Goal: Task Accomplishment & Management: Complete application form

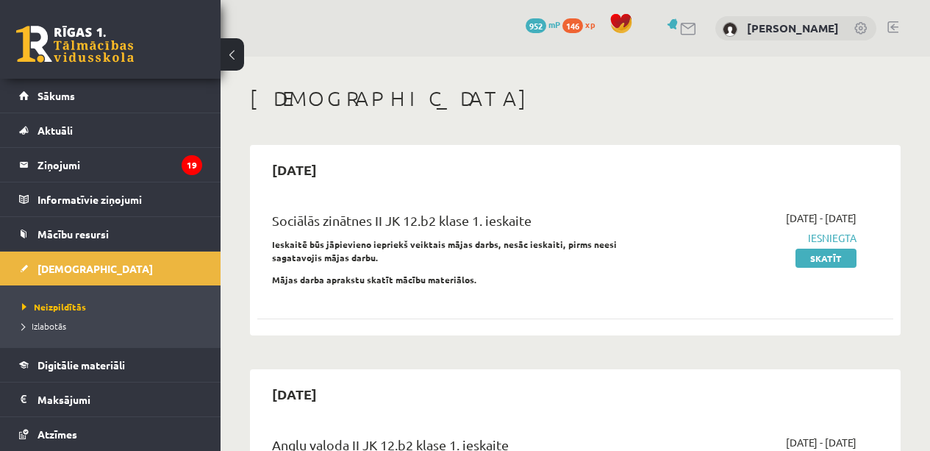
scroll to position [341, 0]
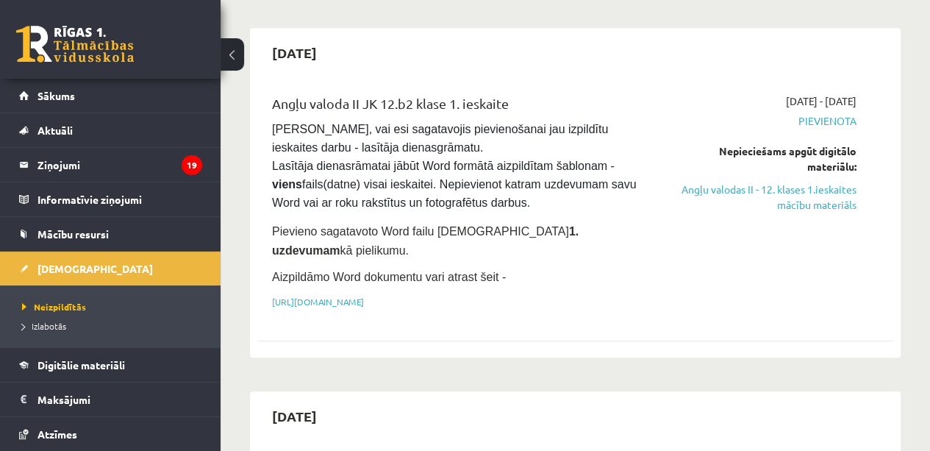
click at [758, 189] on link "Angļu valodas II - 12. klases 1.ieskaites mācību materiāls" at bounding box center [766, 197] width 180 height 31
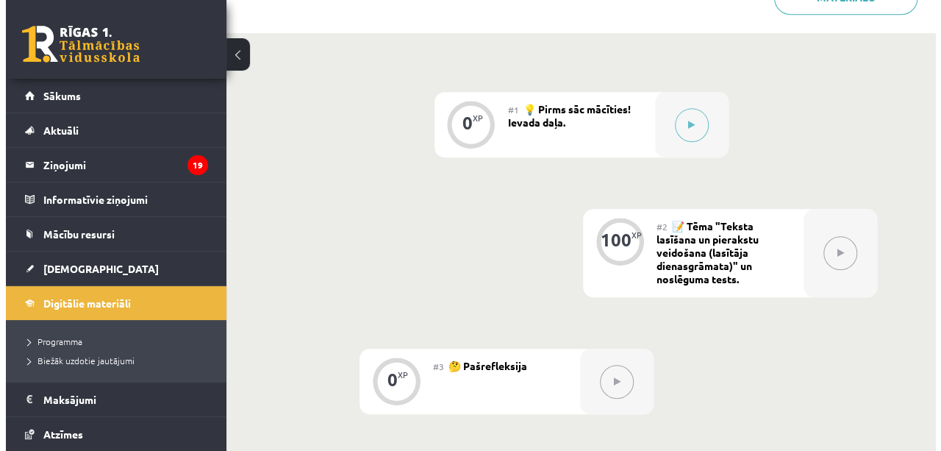
scroll to position [377, 0]
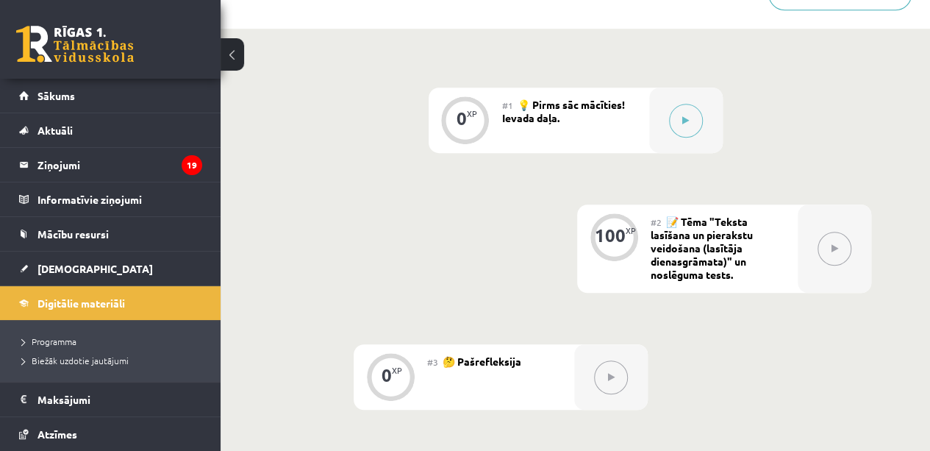
click at [670, 111] on button at bounding box center [686, 121] width 34 height 34
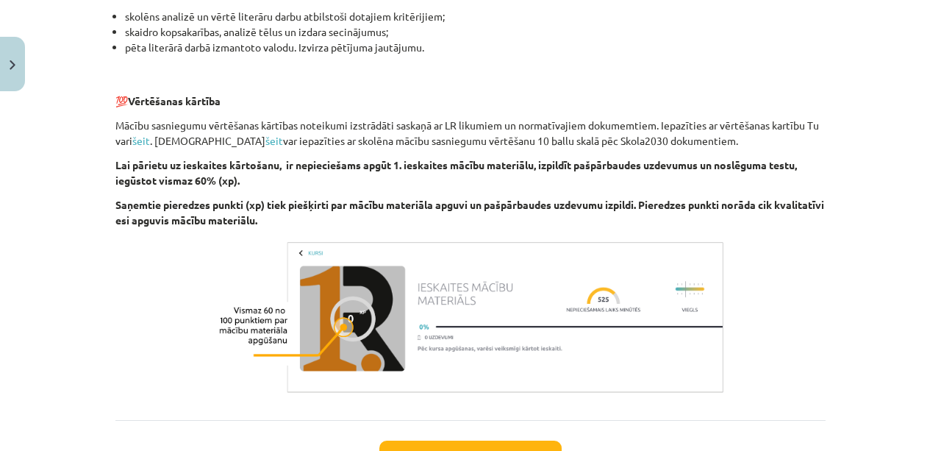
scroll to position [1096, 0]
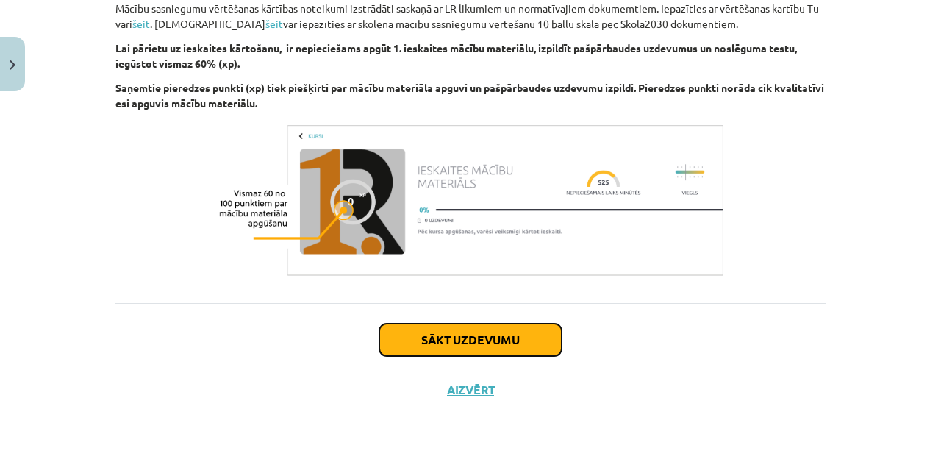
click at [513, 338] on button "Sākt uzdevumu" at bounding box center [470, 339] width 182 height 32
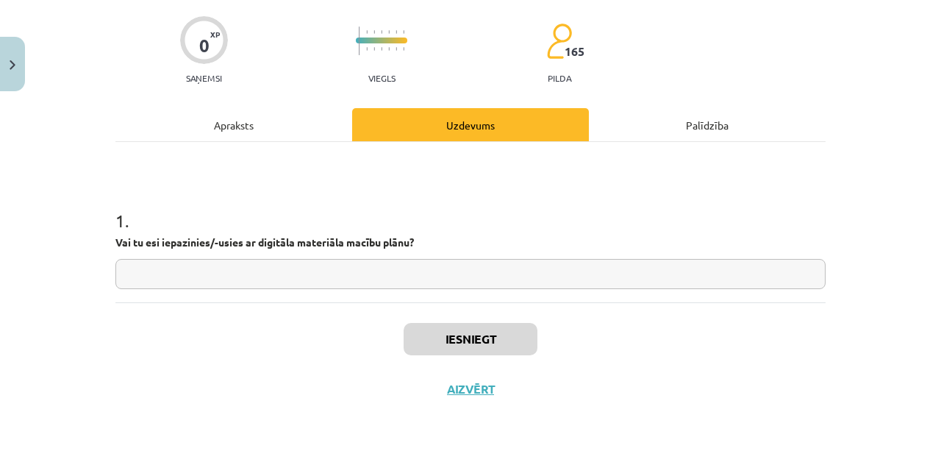
scroll to position [37, 0]
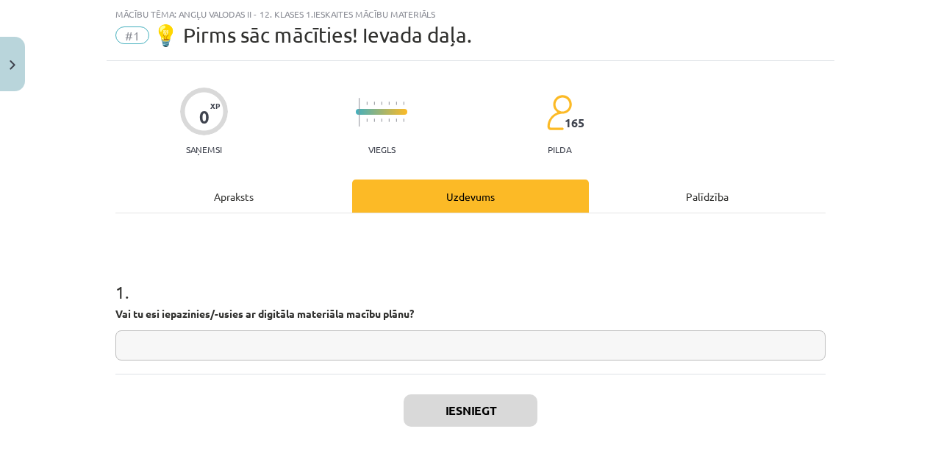
click at [448, 351] on input "text" at bounding box center [470, 345] width 710 height 30
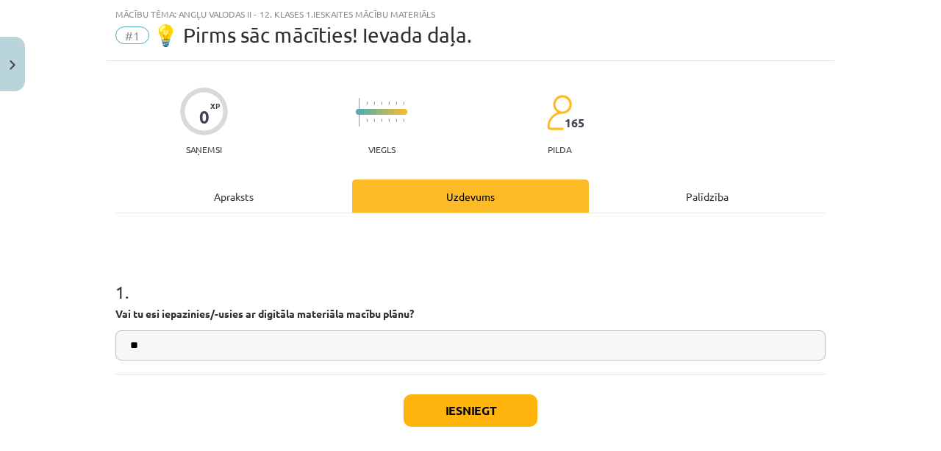
type input "**"
click at [498, 409] on button "Iesniegt" at bounding box center [470, 410] width 134 height 32
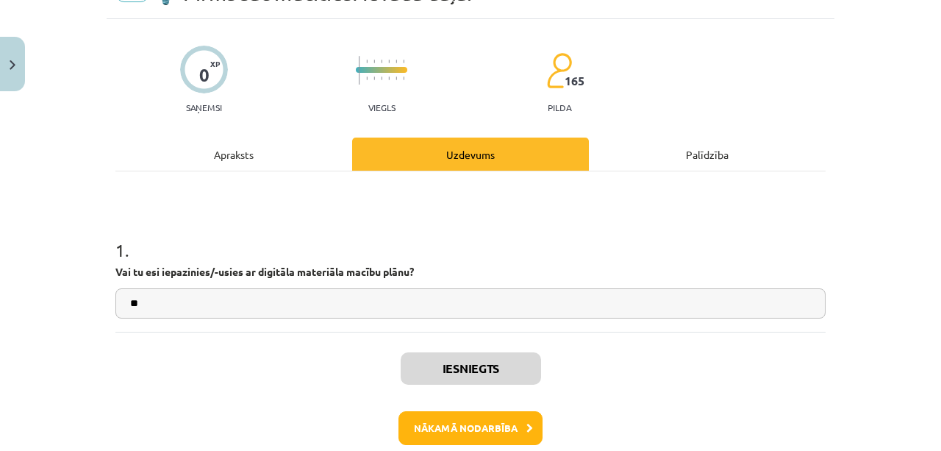
scroll to position [153, 0]
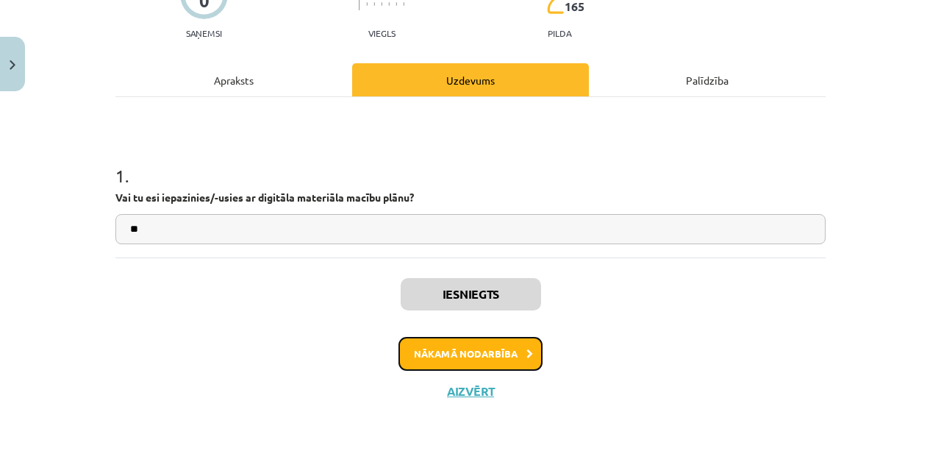
click at [503, 350] on button "Nākamā nodarbība" at bounding box center [470, 354] width 144 height 34
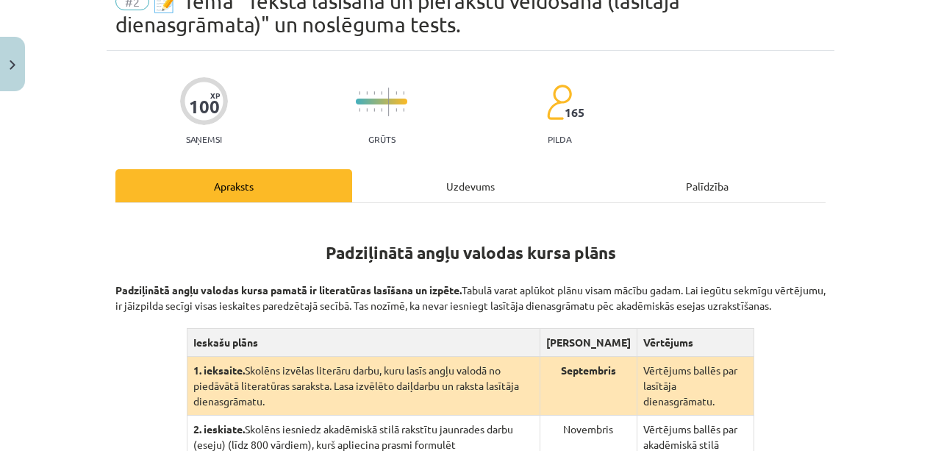
scroll to position [0, 0]
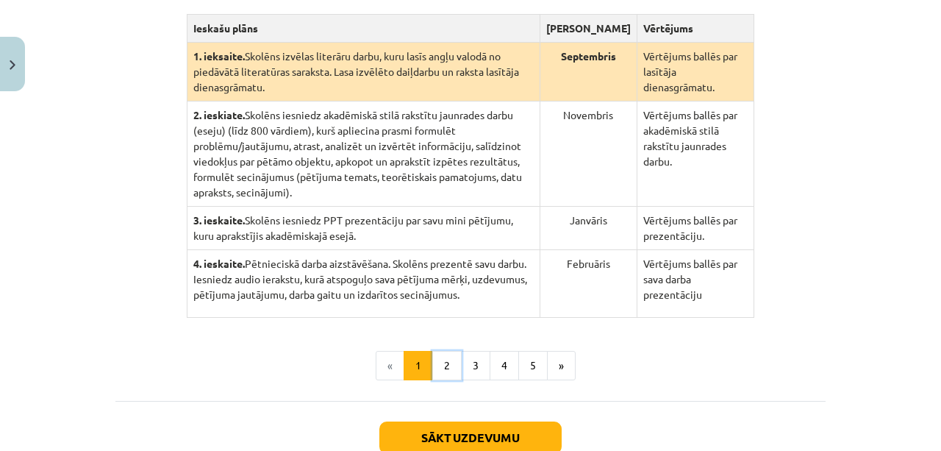
click at [437, 354] on button "2" at bounding box center [446, 365] width 29 height 29
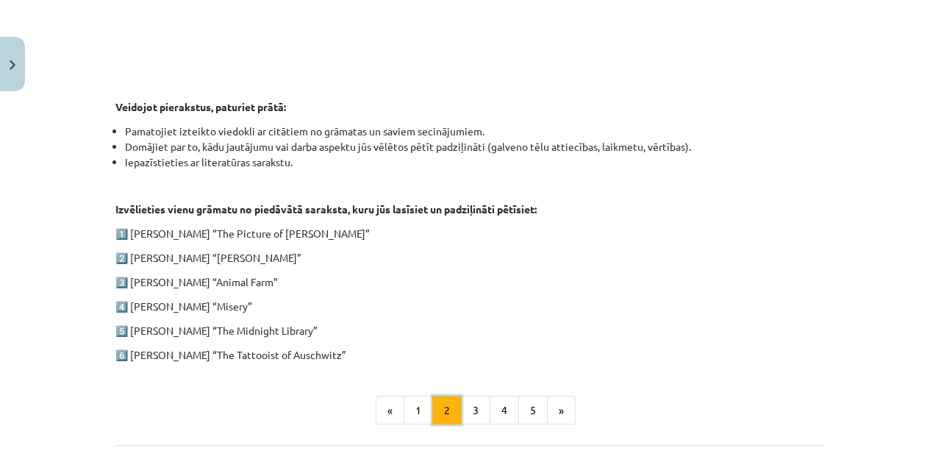
scroll to position [817, 0]
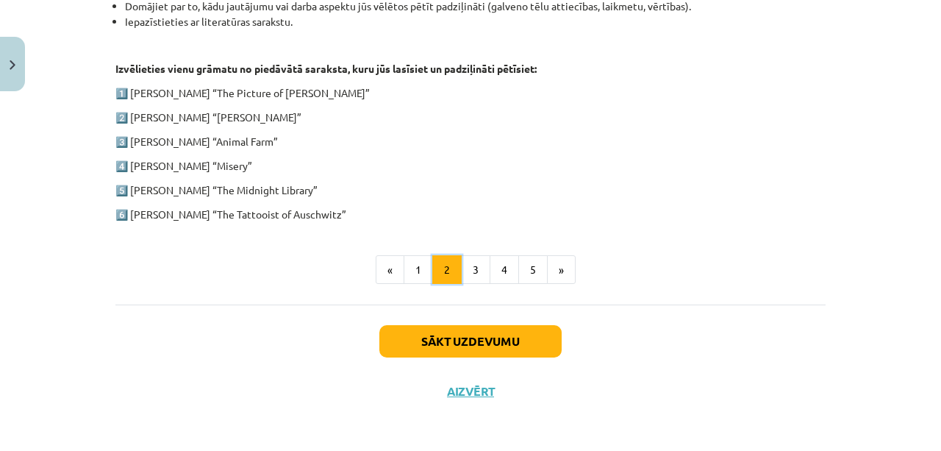
click at [467, 267] on button "3" at bounding box center [475, 269] width 29 height 29
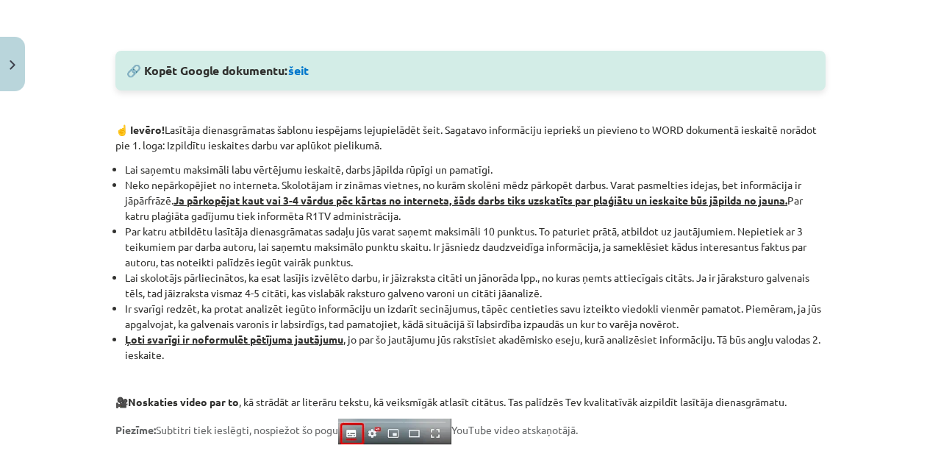
scroll to position [1315, 0]
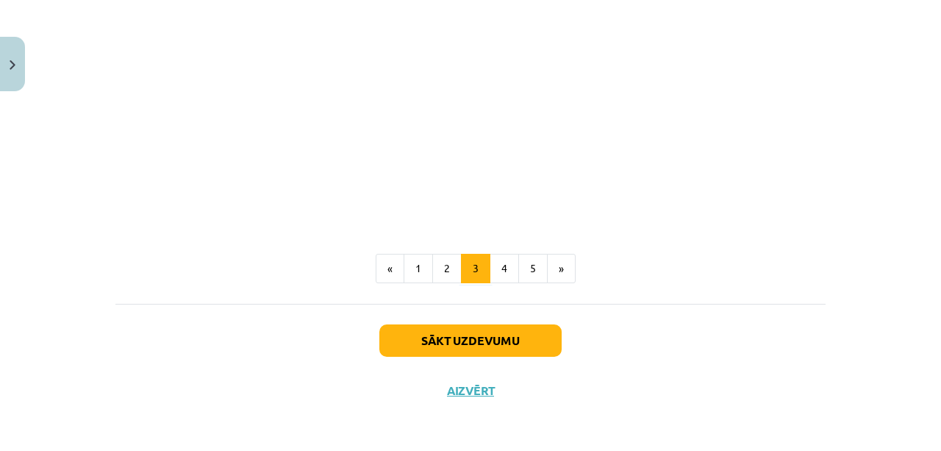
click at [499, 347] on button "Sākt uzdevumu" at bounding box center [470, 340] width 182 height 32
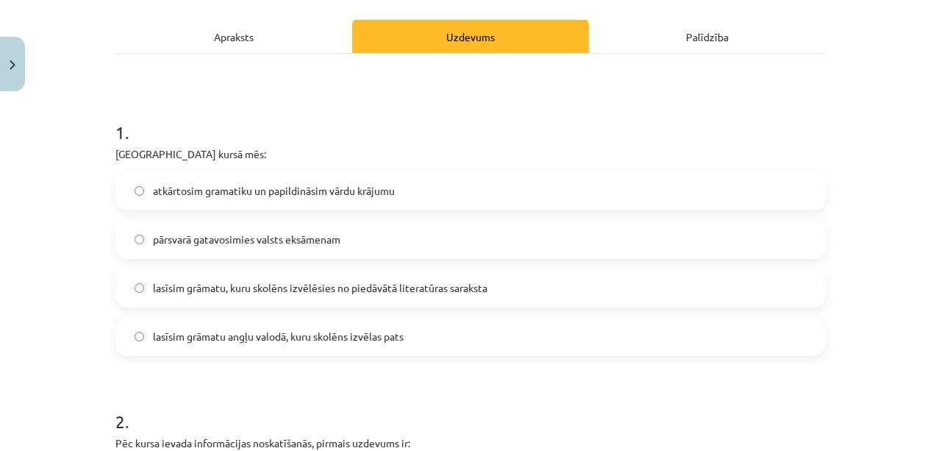
scroll to position [223, 0]
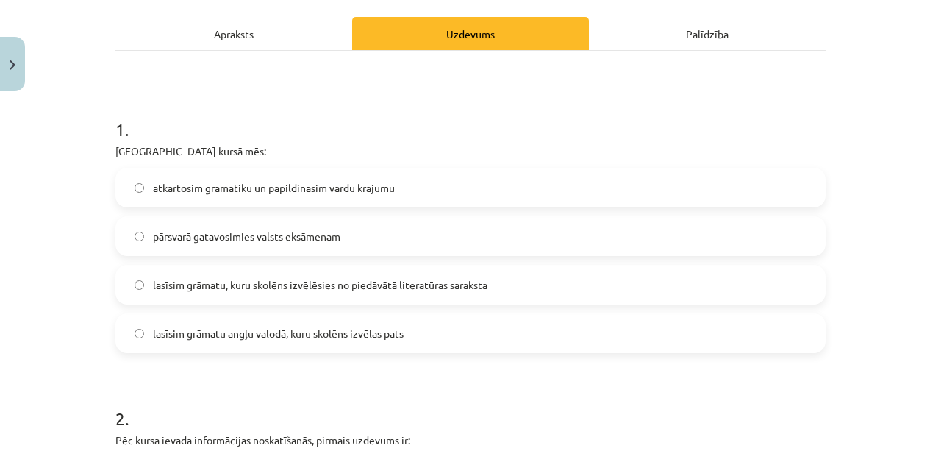
click at [758, 290] on label "lasīsim grāmatu, kuru skolēns izvēlēsies no piedāvātā literatūras saraksta" at bounding box center [470, 284] width 707 height 37
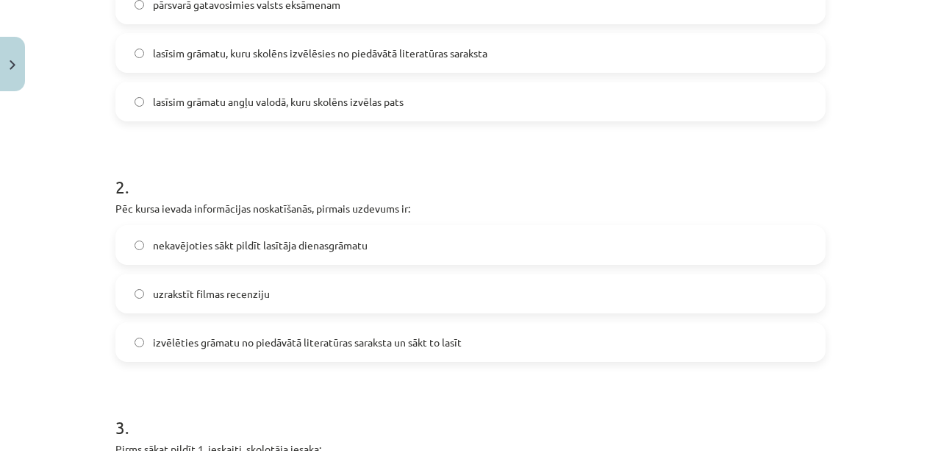
scroll to position [460, 0]
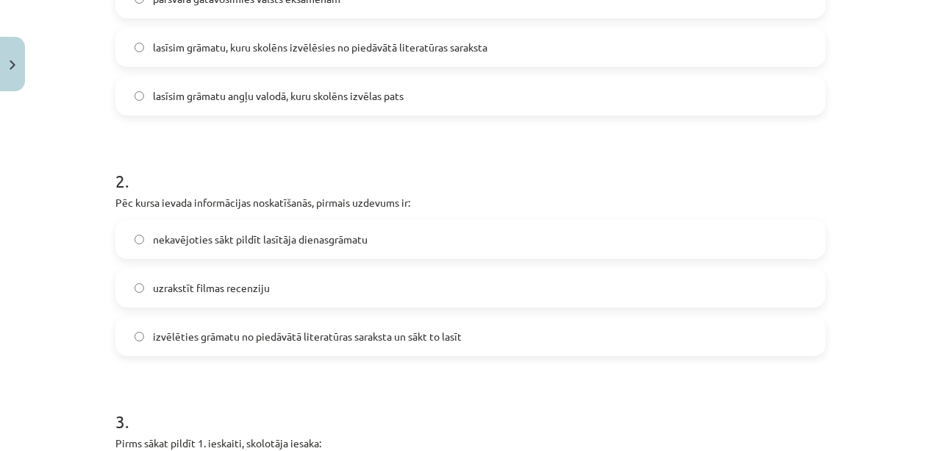
click at [717, 338] on label "izvēlēties grāmatu no piedāvātā literatūras saraksta un sākt to lasīt" at bounding box center [470, 336] width 707 height 37
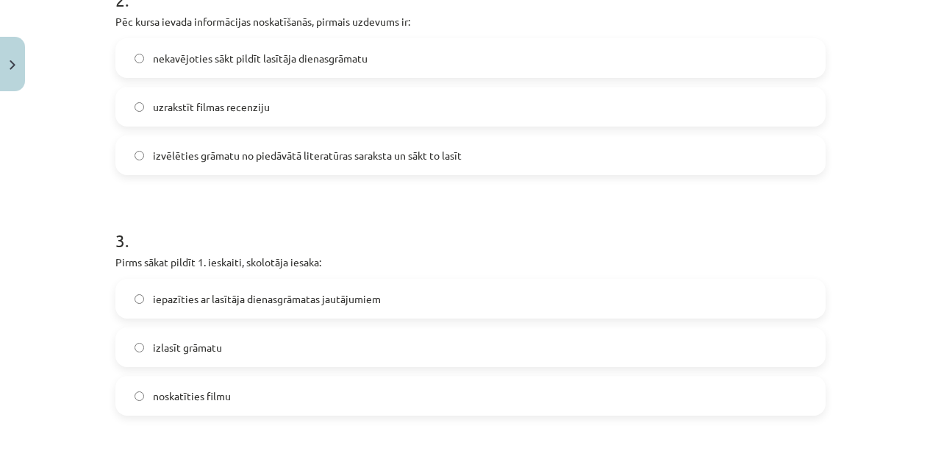
scroll to position [653, 0]
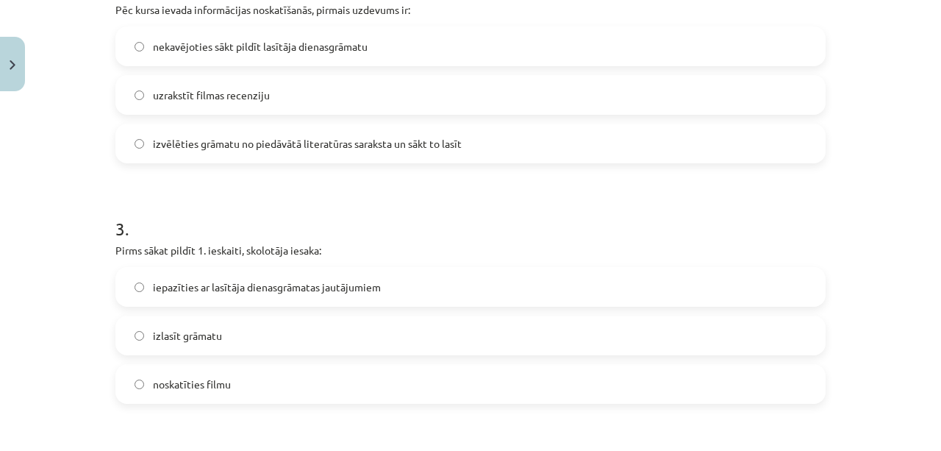
click at [717, 288] on label "iepazīties ar lasītāja dienasgrāmatas jautājumiem" at bounding box center [470, 286] width 707 height 37
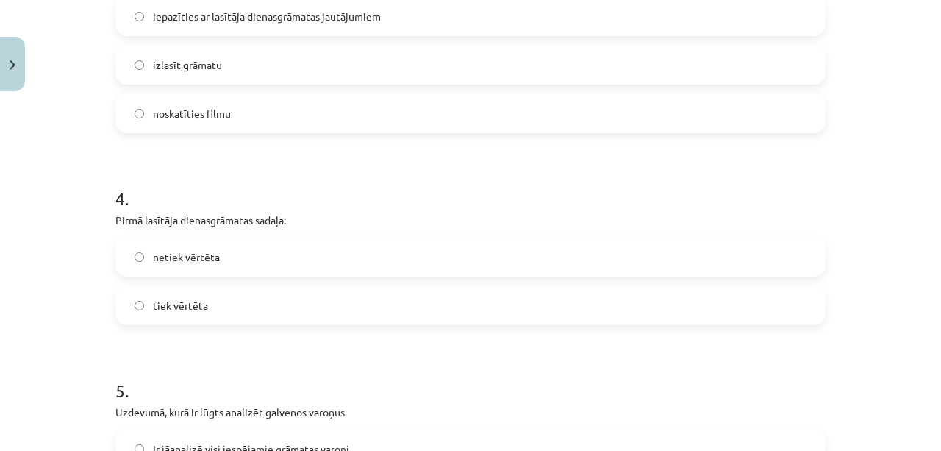
scroll to position [923, 0]
click at [746, 315] on label "tiek vērtēta" at bounding box center [470, 305] width 707 height 37
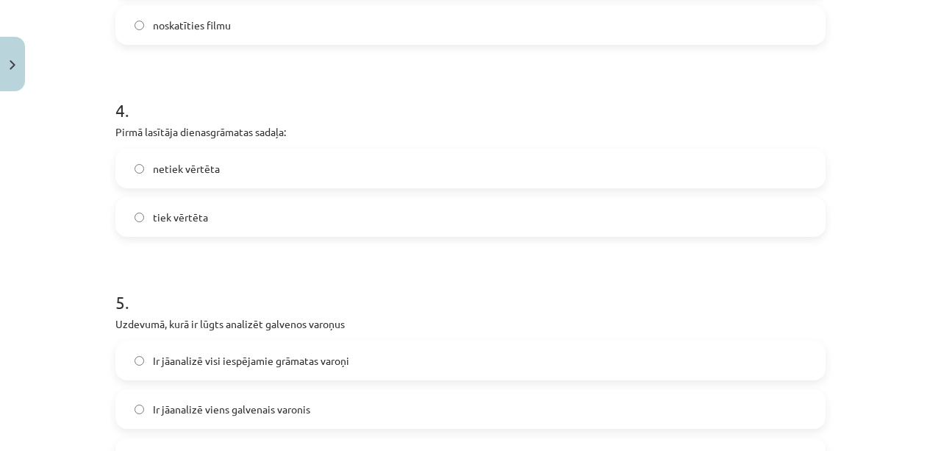
scroll to position [1022, 0]
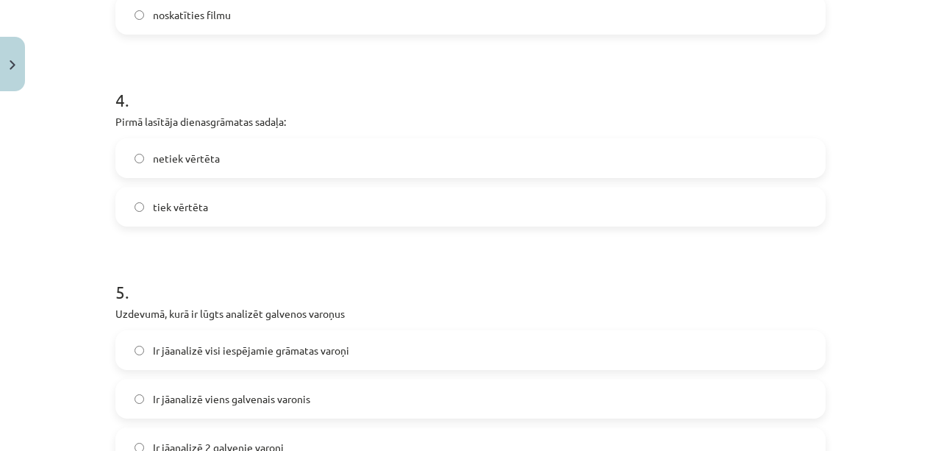
click at [747, 173] on label "netiek vērtēta" at bounding box center [470, 158] width 707 height 37
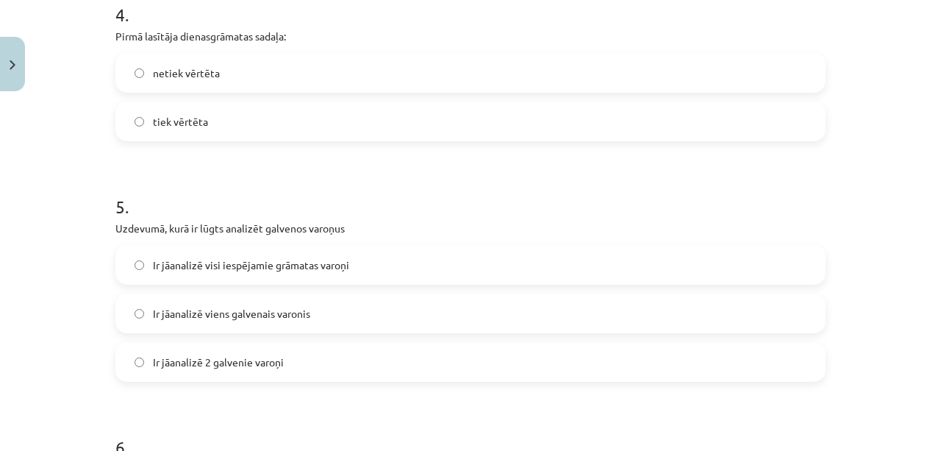
scroll to position [1113, 0]
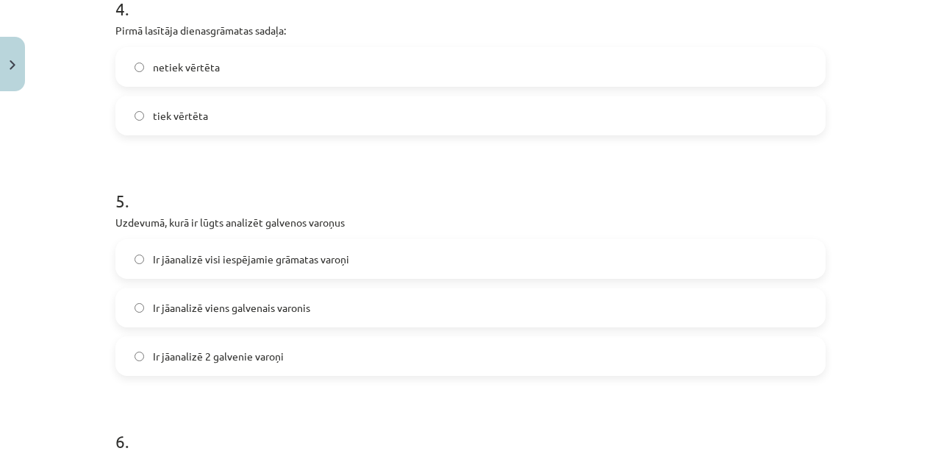
click at [738, 344] on label "Ir jāanalizē 2 galvenie varoņi" at bounding box center [470, 355] width 707 height 37
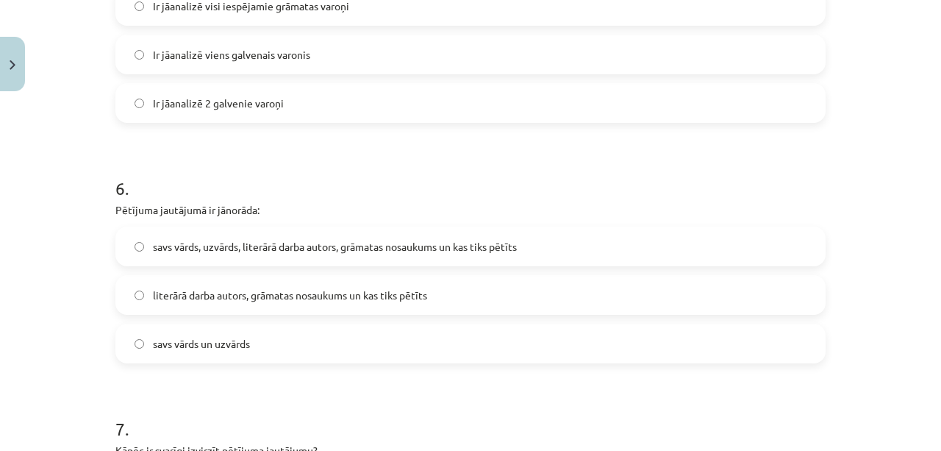
scroll to position [1371, 0]
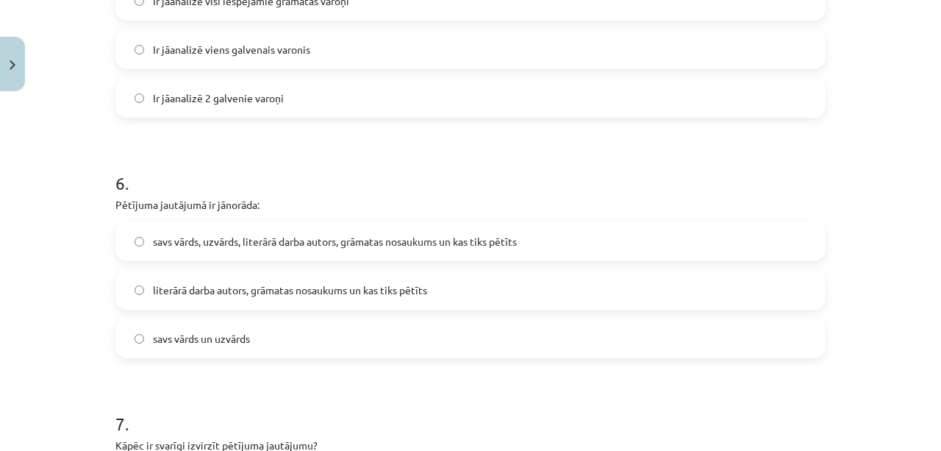
click at [771, 294] on label "literārā darba autors, grāmatas nosaukums un kas tiks pētīts" at bounding box center [470, 289] width 707 height 37
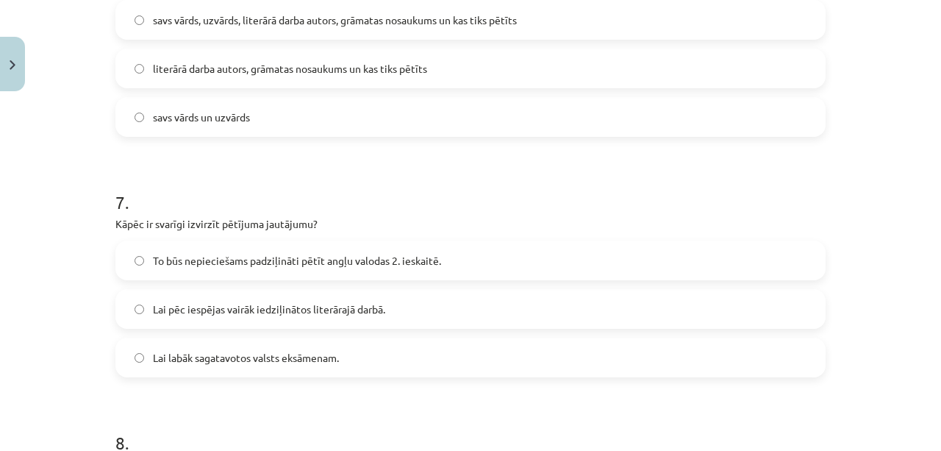
scroll to position [1610, 0]
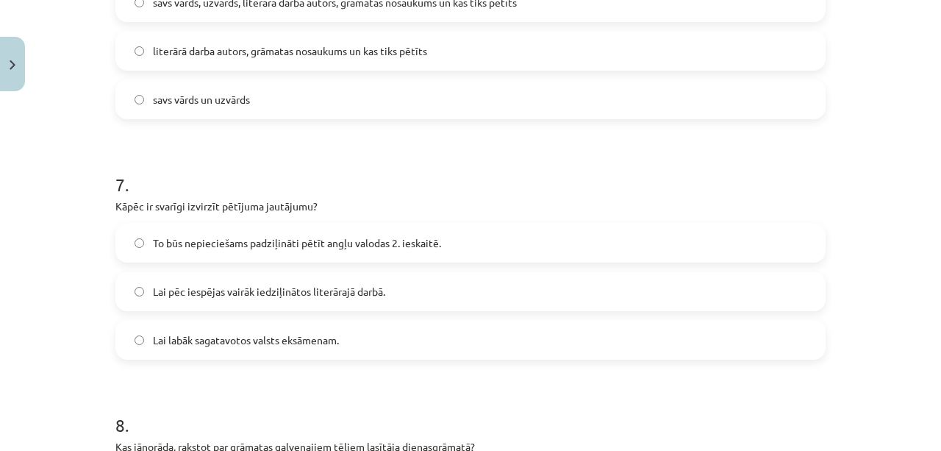
click at [586, 247] on label "To būs nepieciešams padziļināti pētīt angļu valodas 2. ieskaitē." at bounding box center [470, 242] width 707 height 37
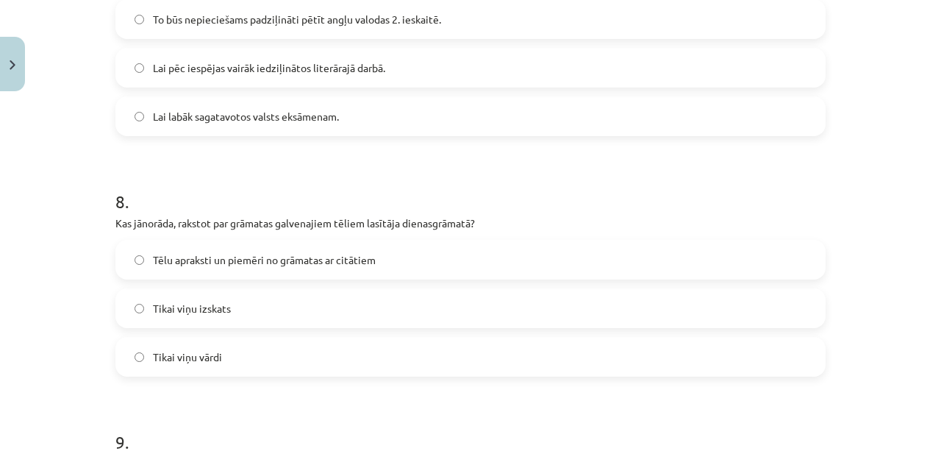
scroll to position [1833, 0]
click at [584, 264] on label "Tēlu apraksti un piemēri no grāmatas ar citātiem" at bounding box center [470, 259] width 707 height 37
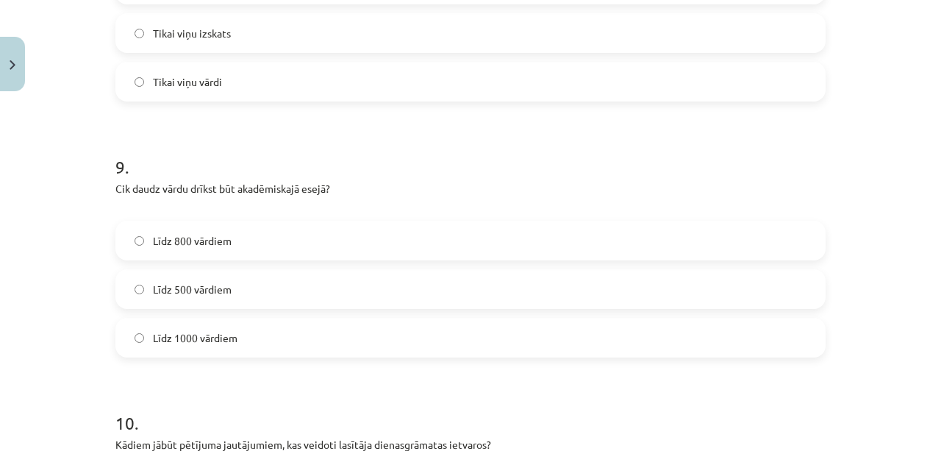
scroll to position [2109, 0]
click at [609, 251] on label "Līdz 800 vārdiem" at bounding box center [470, 238] width 707 height 37
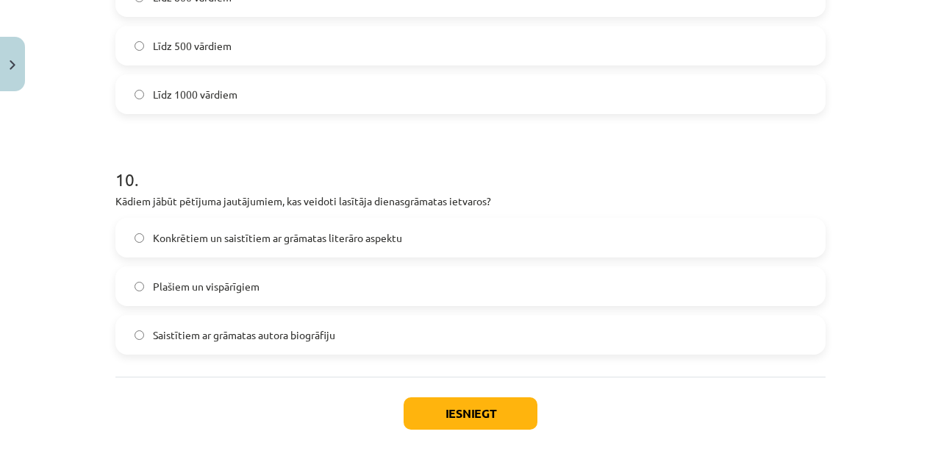
scroll to position [2353, 0]
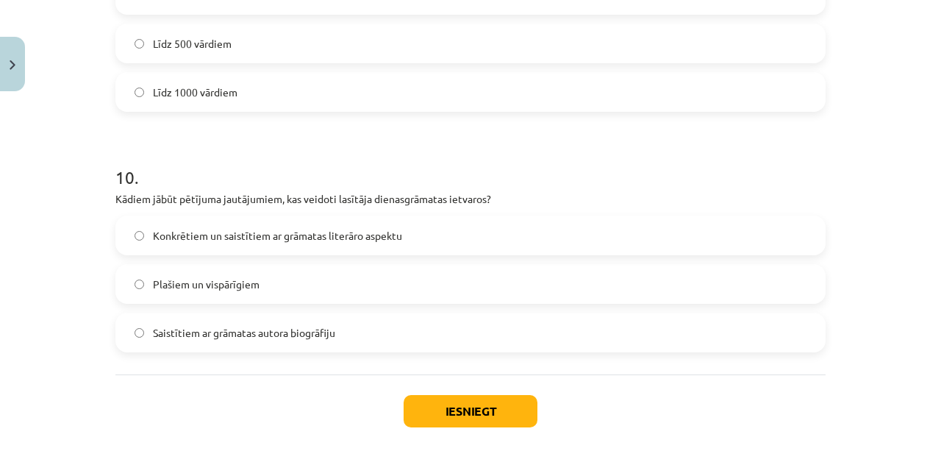
click at [591, 237] on label "Konkrētiem un saistītiem ar grāmatas literāro aspektu" at bounding box center [470, 235] width 707 height 37
click at [517, 408] on button "Iesniegt" at bounding box center [470, 411] width 134 height 32
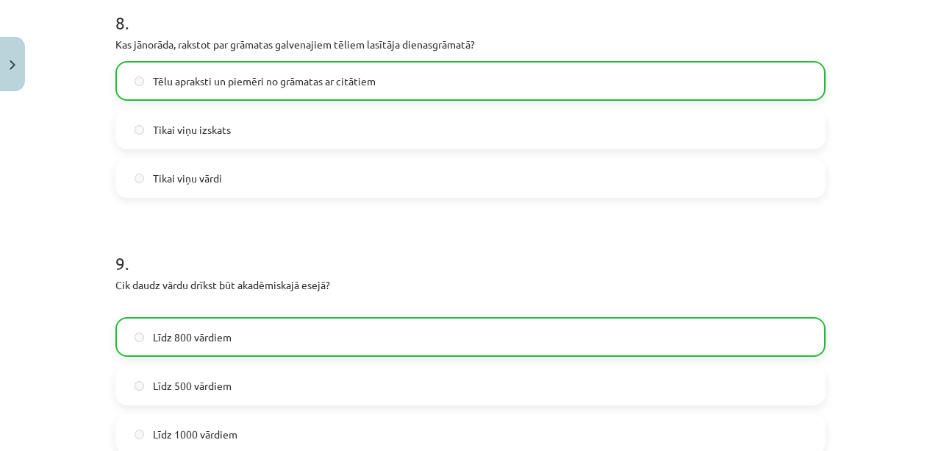
scroll to position [2470, 0]
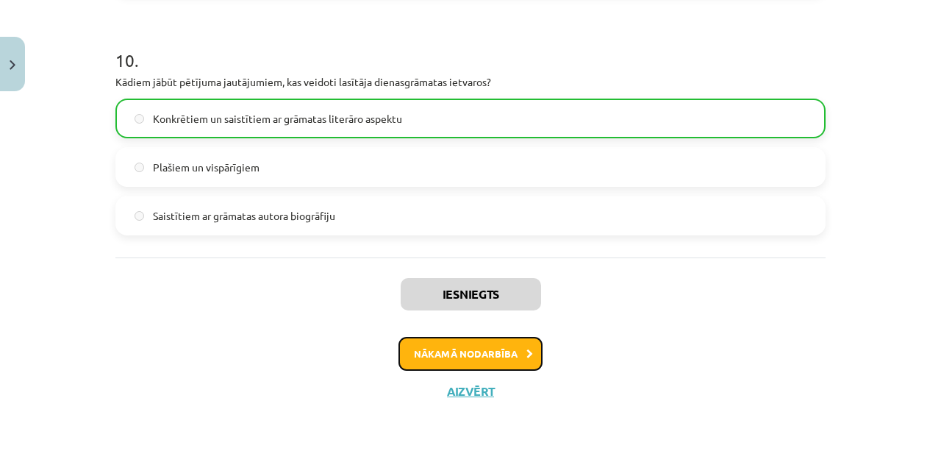
click at [500, 345] on button "Nākamā nodarbība" at bounding box center [470, 354] width 144 height 34
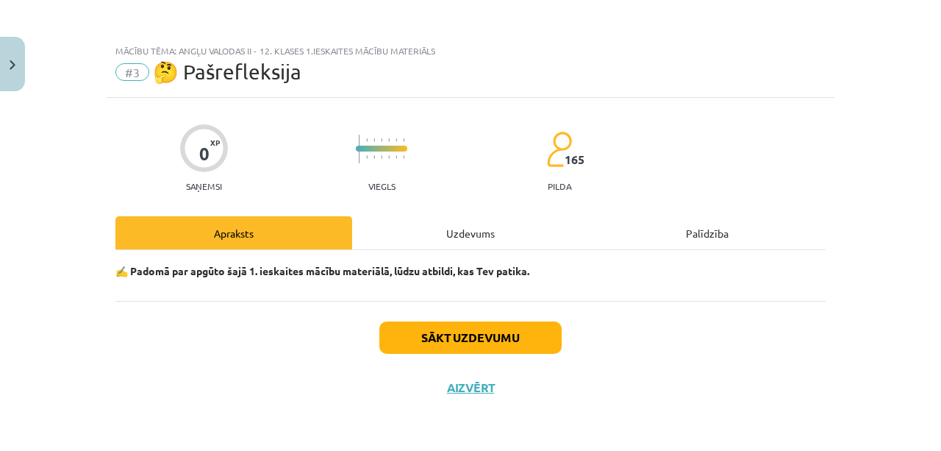
scroll to position [0, 0]
click at [529, 340] on button "Sākt uzdevumu" at bounding box center [470, 337] width 182 height 32
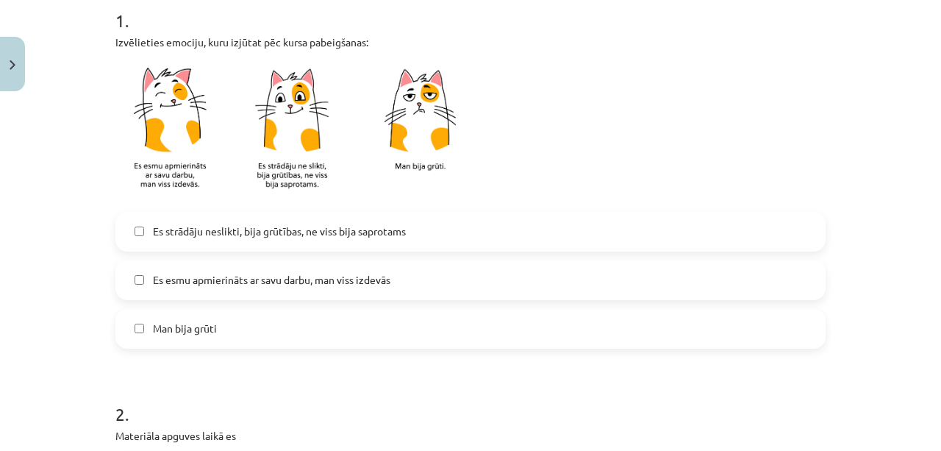
scroll to position [309, 0]
click at [395, 241] on label "Es strādāju neslikti, bija grūtības, ne viss bija saprotams" at bounding box center [470, 230] width 707 height 37
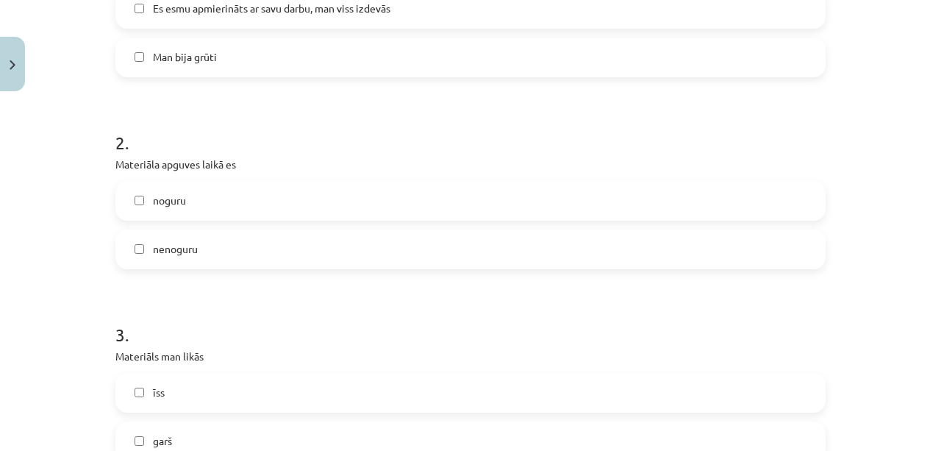
scroll to position [584, 0]
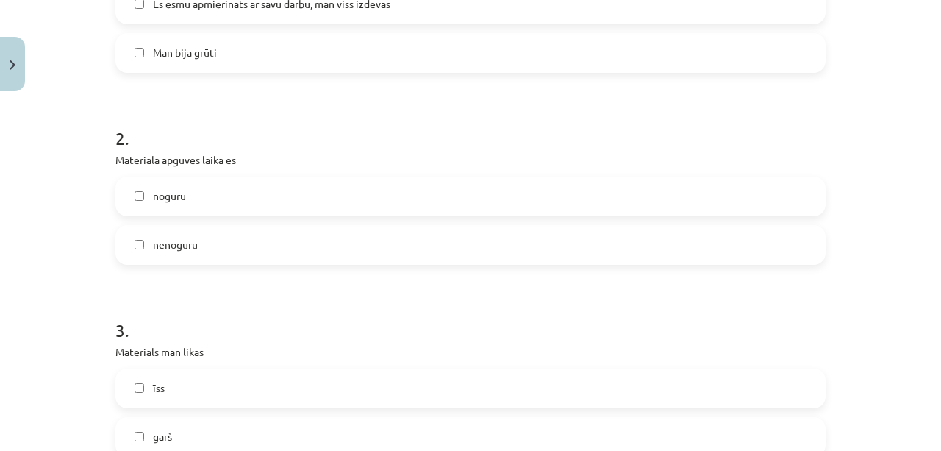
click at [357, 244] on label "nenoguru" at bounding box center [470, 244] width 707 height 37
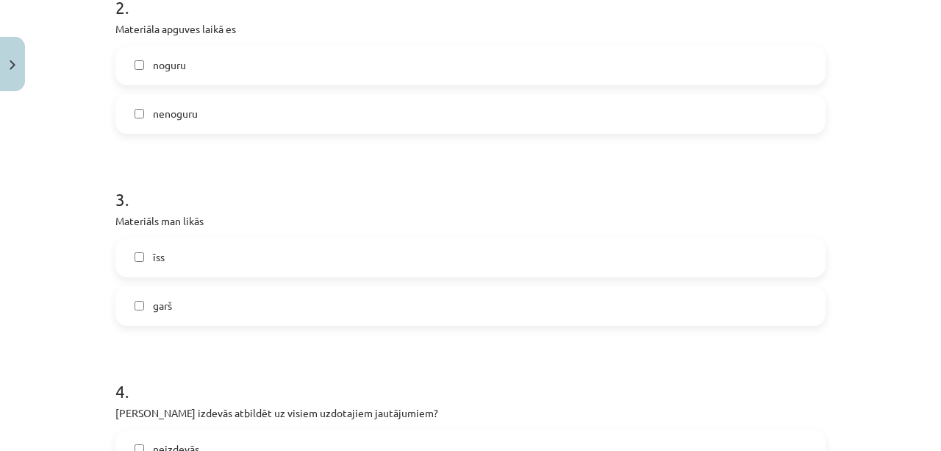
scroll to position [723, 0]
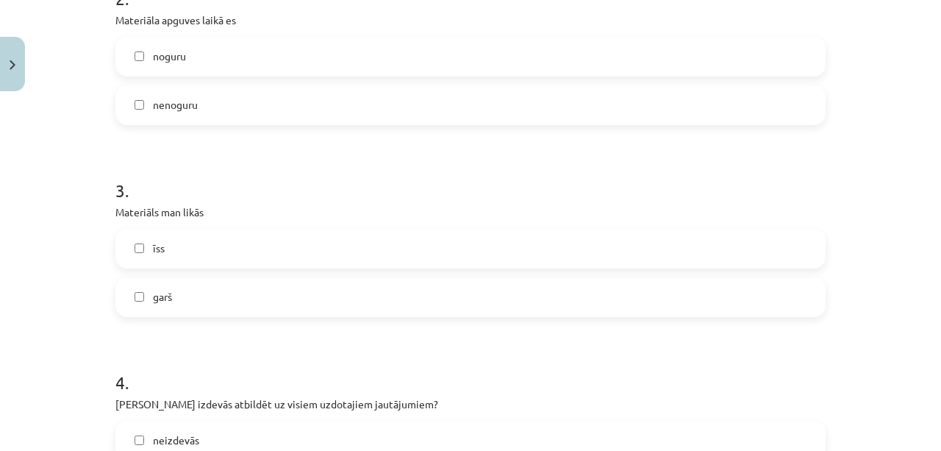
click at [384, 252] on label "īss" at bounding box center [470, 248] width 707 height 37
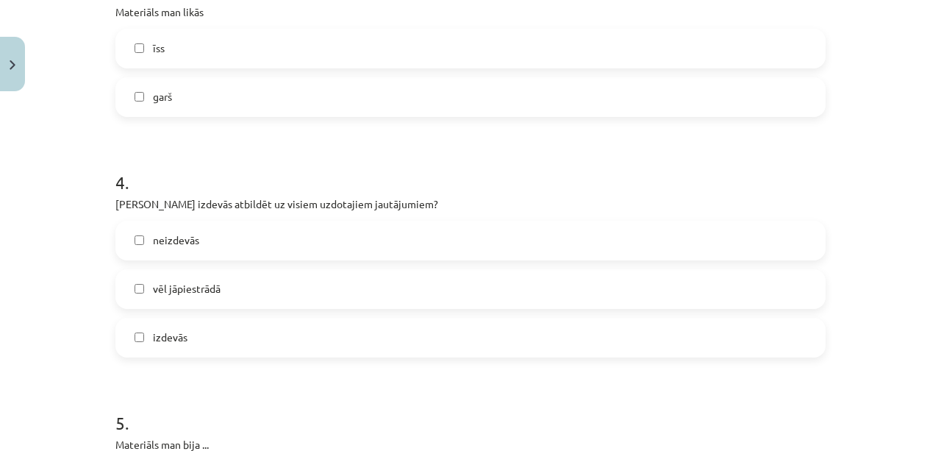
scroll to position [936, 0]
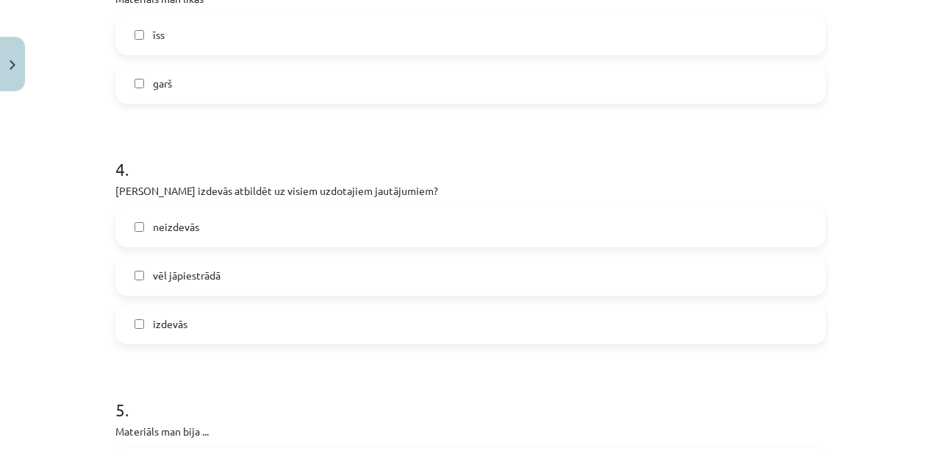
click at [356, 326] on label "izdevās" at bounding box center [470, 324] width 707 height 37
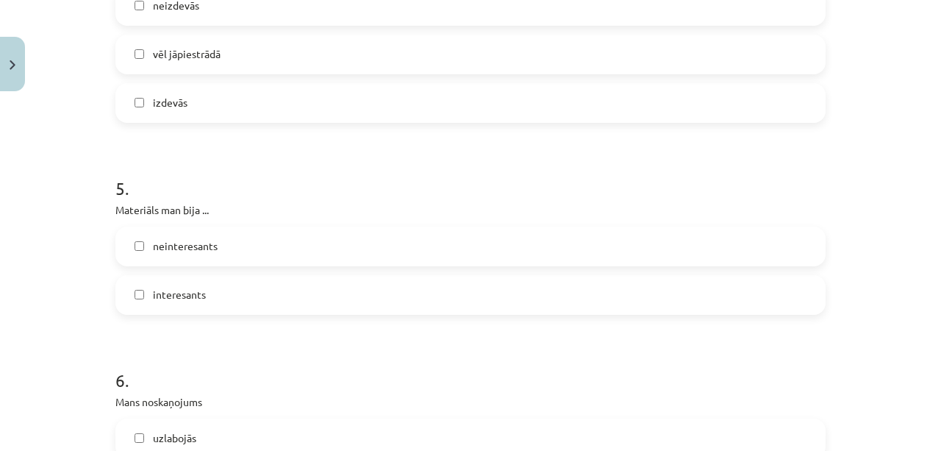
scroll to position [1160, 0]
click at [357, 296] on label "interesants" at bounding box center [470, 292] width 707 height 37
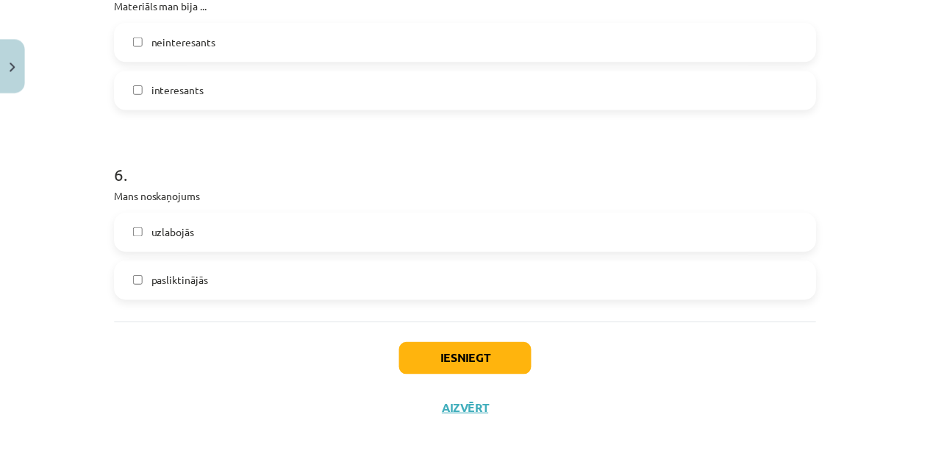
scroll to position [1382, 0]
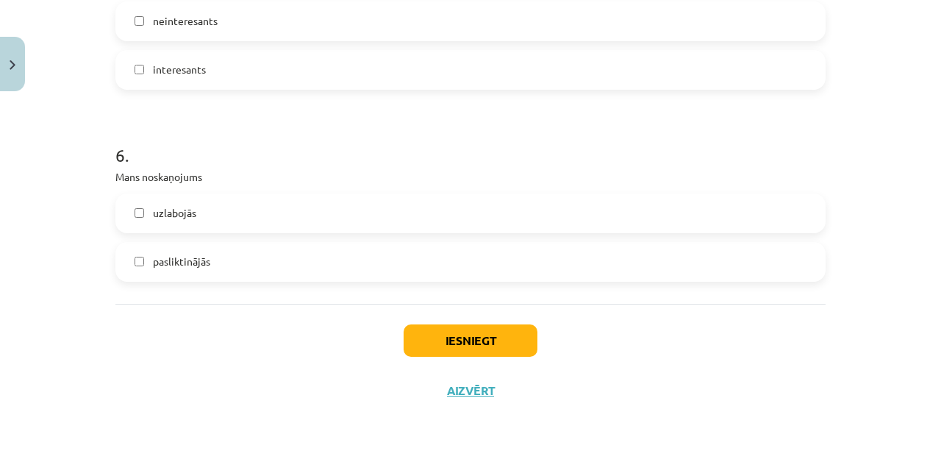
click at [369, 218] on label "uzlabojās" at bounding box center [470, 213] width 707 height 37
click at [478, 334] on button "Iesniegt" at bounding box center [470, 340] width 134 height 32
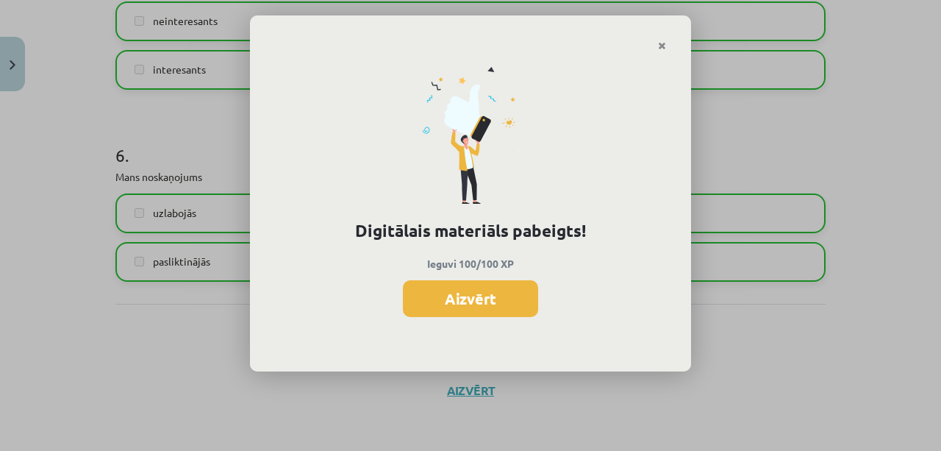
click at [487, 298] on button "Aizvērt" at bounding box center [470, 298] width 135 height 37
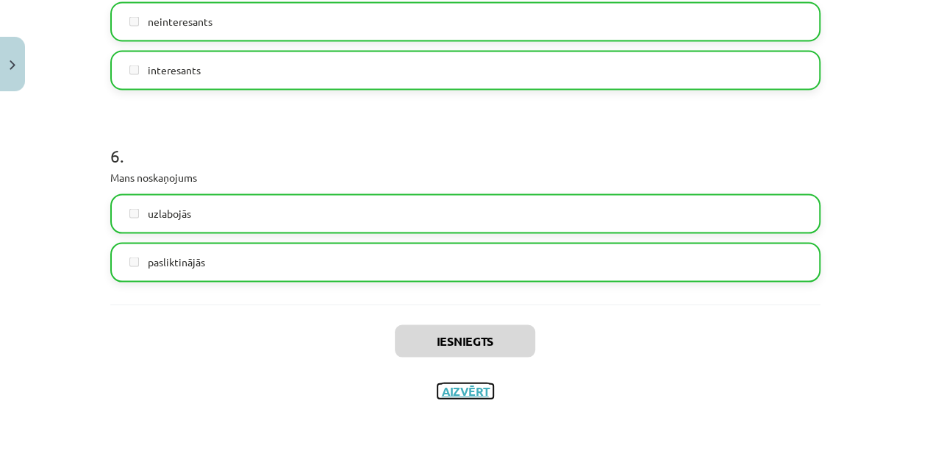
click at [457, 383] on button "Aizvērt" at bounding box center [465, 390] width 56 height 15
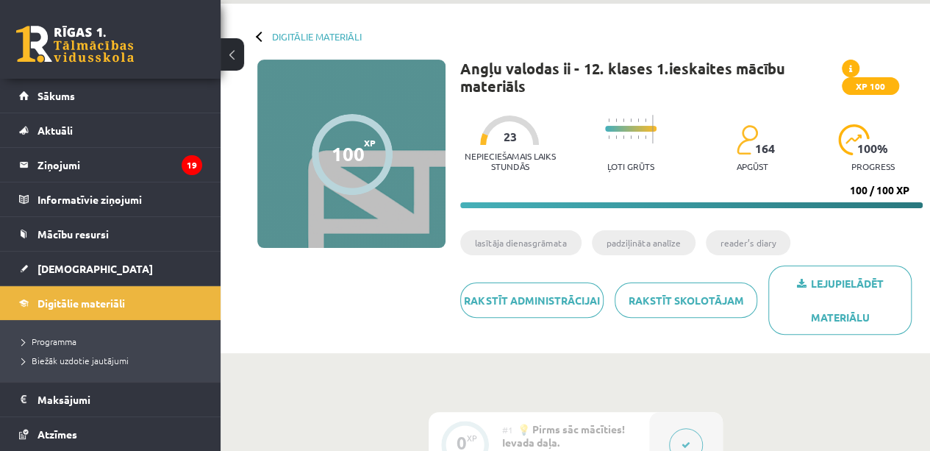
scroll to position [0, 0]
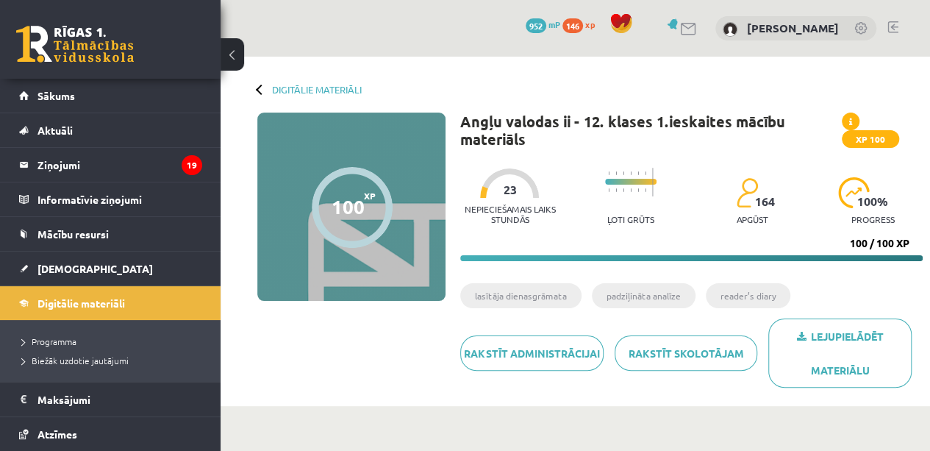
click at [127, 260] on link "[DEMOGRAPHIC_DATA]" at bounding box center [110, 268] width 183 height 34
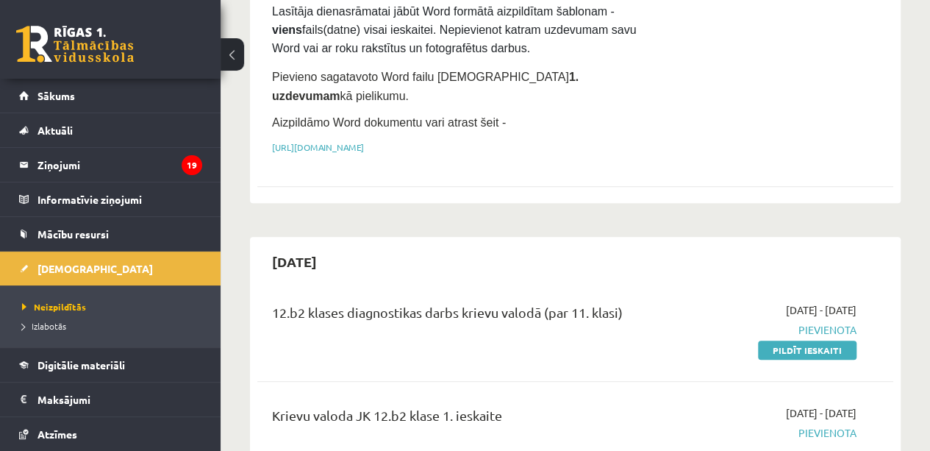
scroll to position [413, 0]
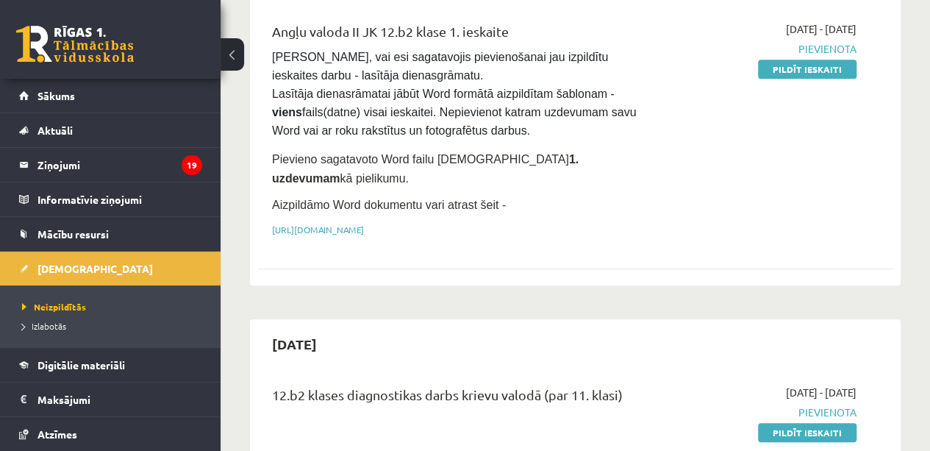
click at [817, 74] on link "Pildīt ieskaiti" at bounding box center [807, 69] width 98 height 19
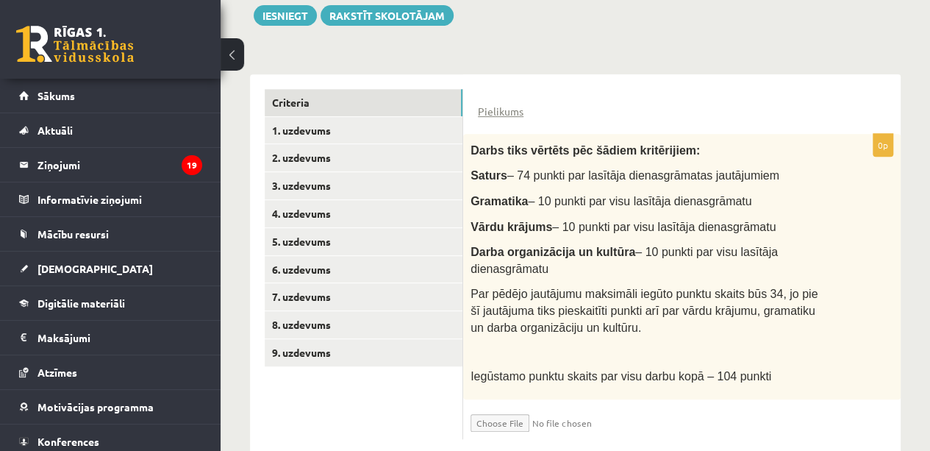
scroll to position [326, 0]
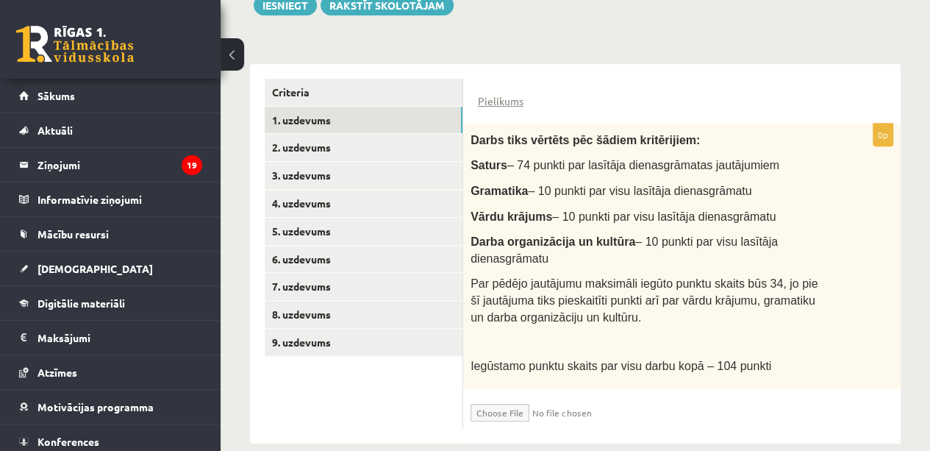
click at [315, 115] on link "1. uzdevums" at bounding box center [364, 120] width 198 height 27
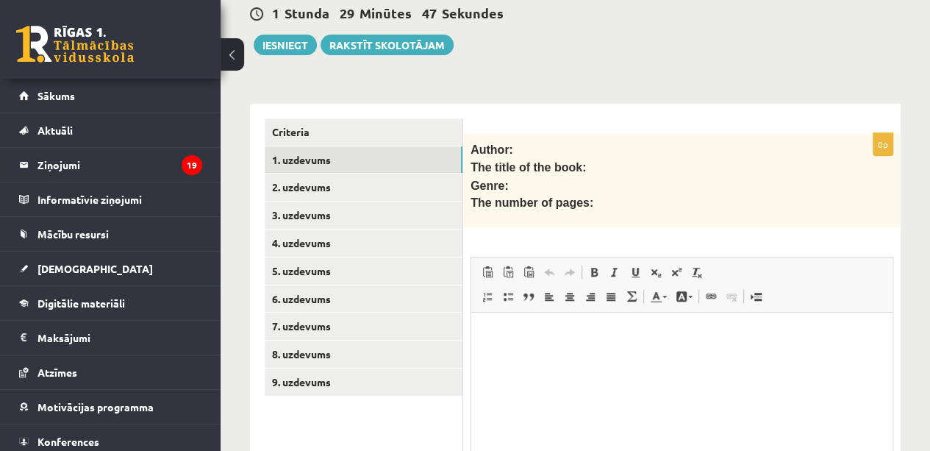
scroll to position [0, 0]
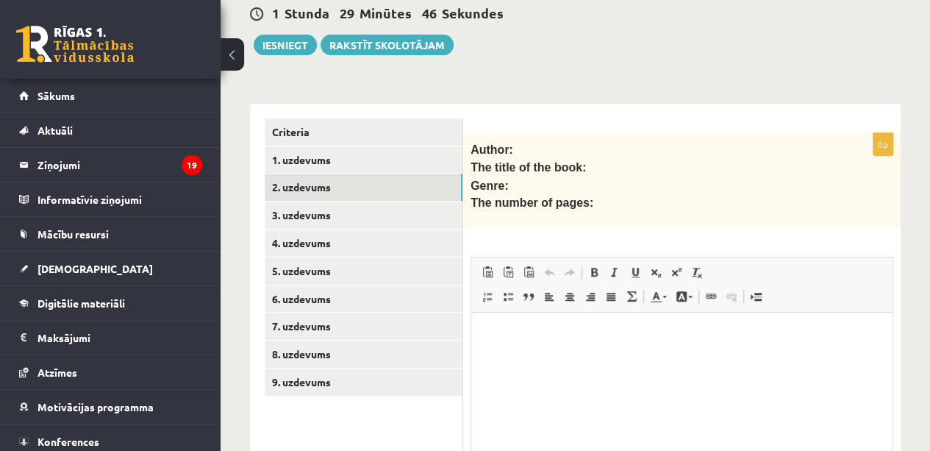
click at [331, 184] on link "2. uzdevums" at bounding box center [364, 186] width 198 height 27
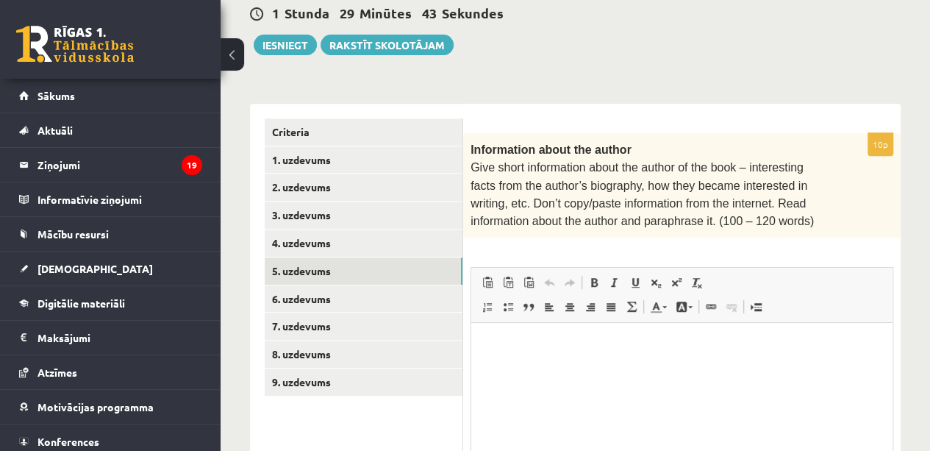
click at [326, 279] on link "5. uzdevums" at bounding box center [364, 270] width 198 height 27
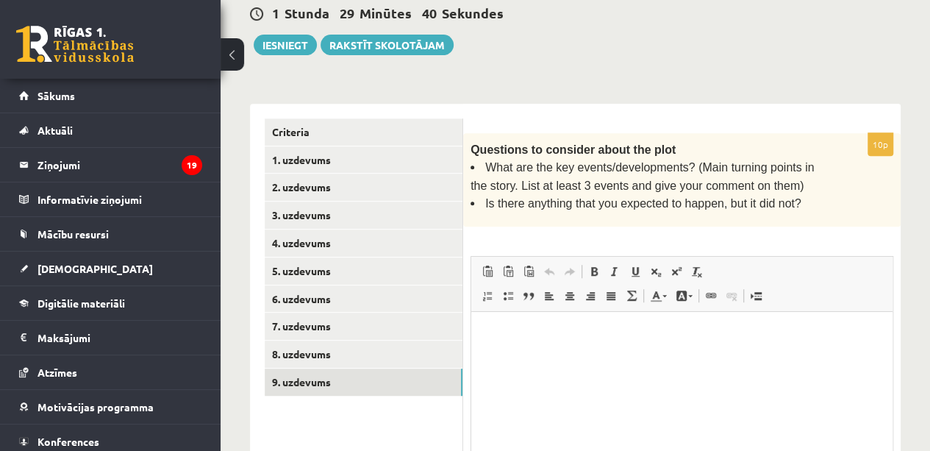
click at [326, 372] on link "9. uzdevums" at bounding box center [364, 381] width 198 height 27
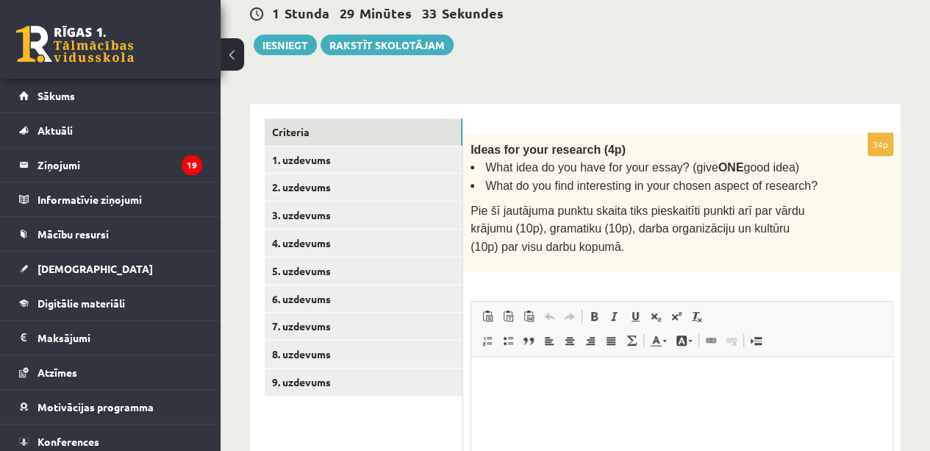
click at [273, 134] on link "Criteria" at bounding box center [364, 131] width 198 height 27
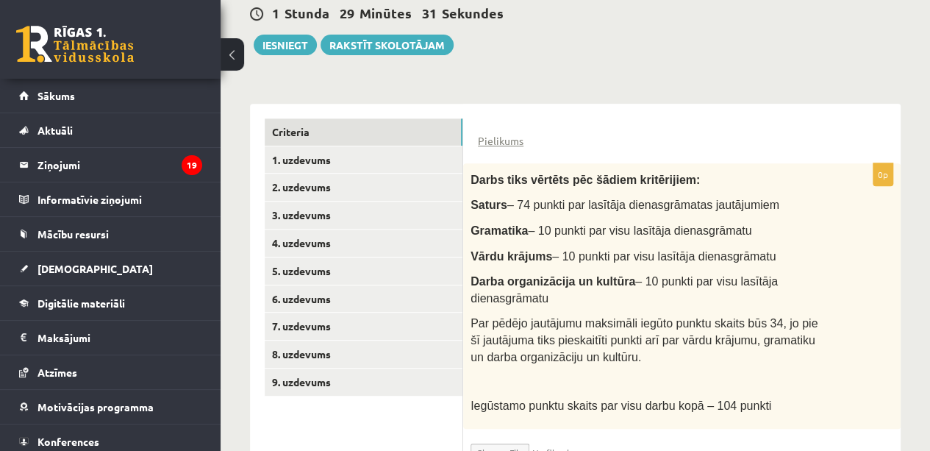
click at [501, 436] on input "file" at bounding box center [557, 448] width 175 height 25
type input "**********"
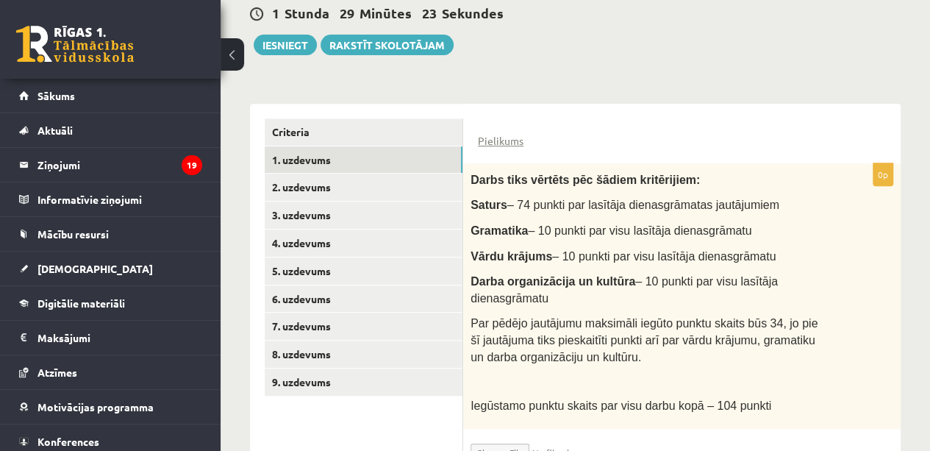
click at [309, 146] on link "1. uzdevums" at bounding box center [364, 159] width 198 height 27
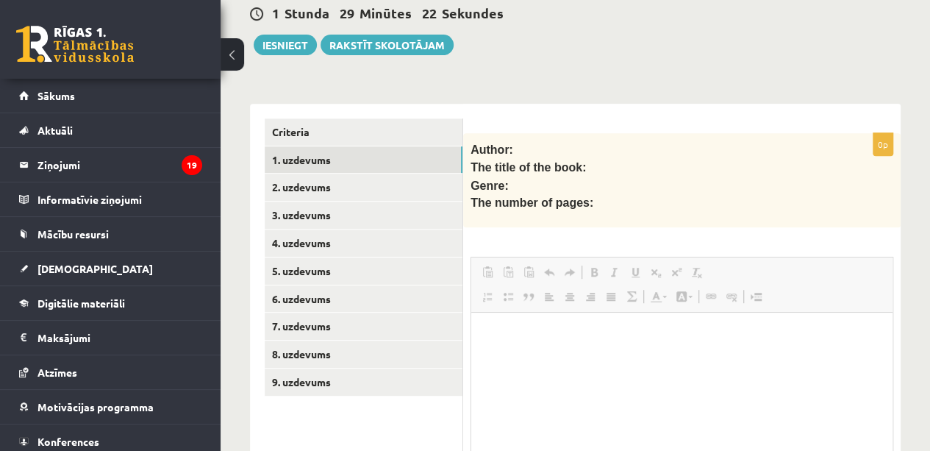
click at [507, 266] on span at bounding box center [508, 272] width 12 height 12
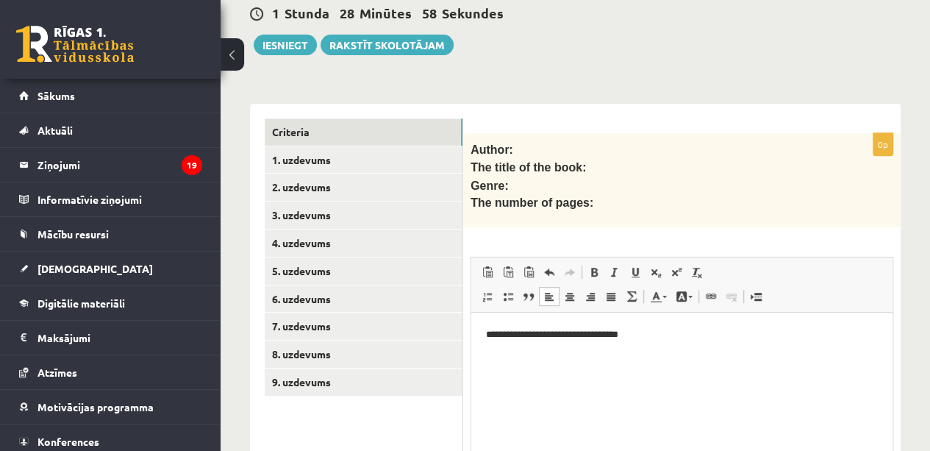
click at [279, 129] on link "Criteria" at bounding box center [364, 131] width 198 height 27
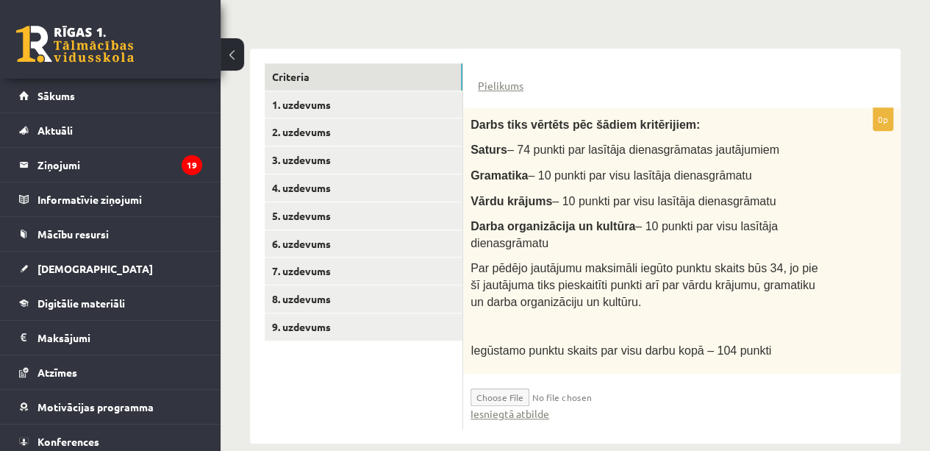
scroll to position [342, 0]
click at [480, 405] on link "Iesniegtā atbilde" at bounding box center [509, 412] width 79 height 15
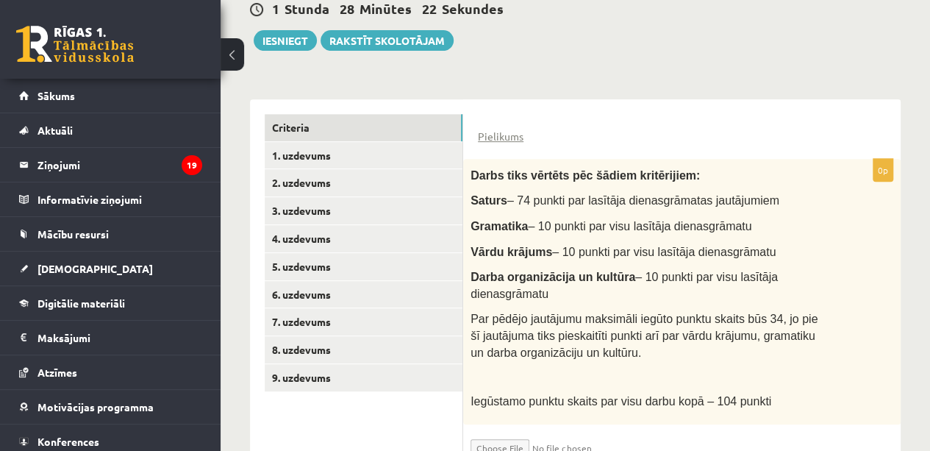
scroll to position [277, 0]
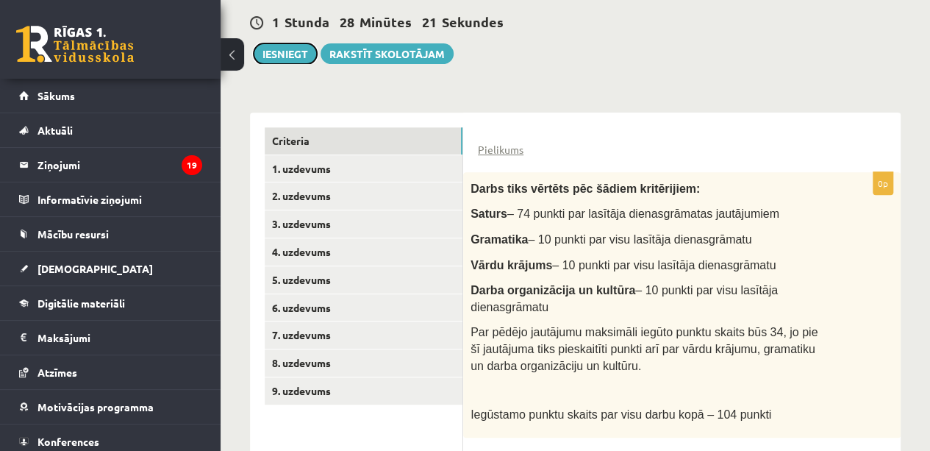
click at [290, 59] on button "Iesniegt" at bounding box center [285, 53] width 63 height 21
click at [354, 173] on link "1. uzdevums" at bounding box center [364, 168] width 198 height 27
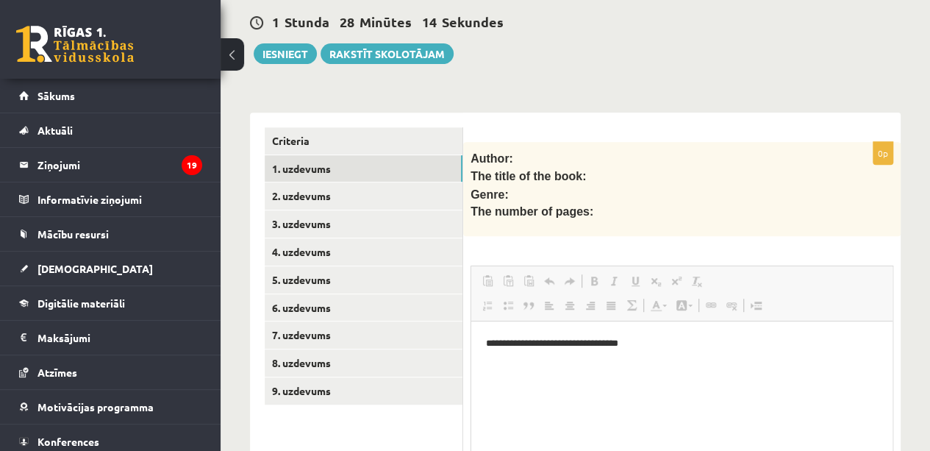
scroll to position [0, 0]
click at [301, 201] on link "2. uzdevums" at bounding box center [364, 195] width 198 height 27
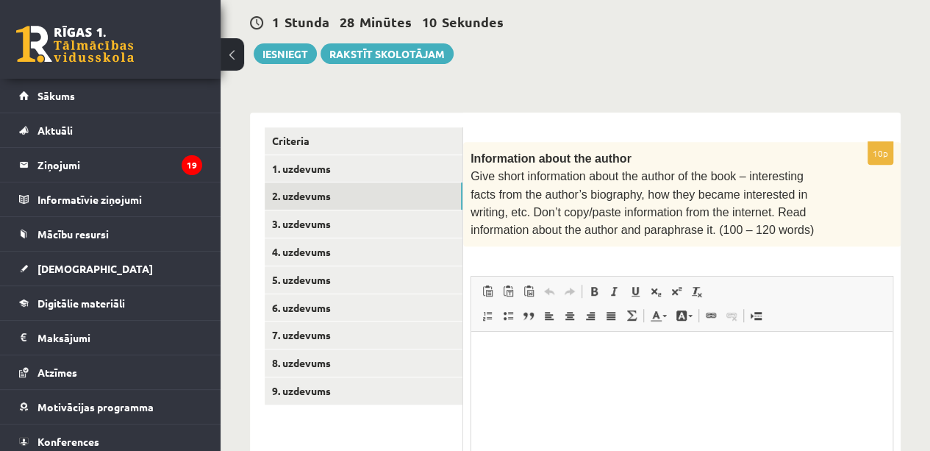
click at [295, 59] on button "Iesniegt" at bounding box center [285, 53] width 63 height 21
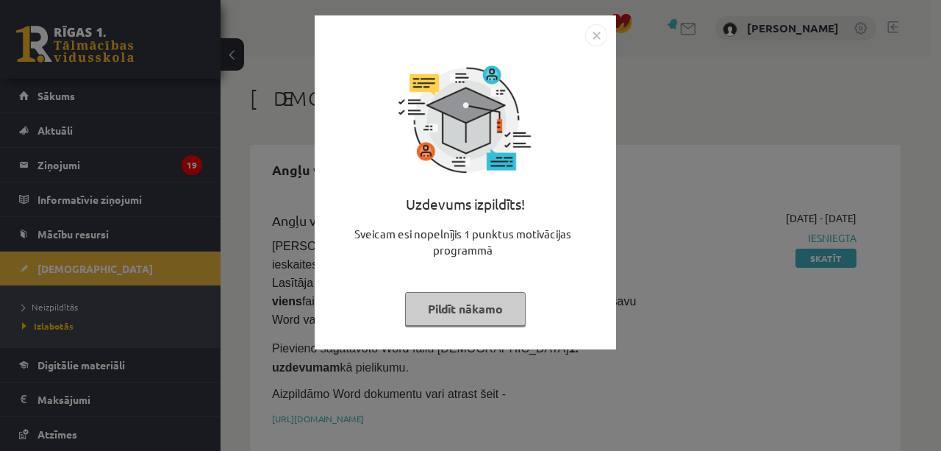
click at [499, 305] on button "Pildīt nākamo" at bounding box center [465, 309] width 121 height 34
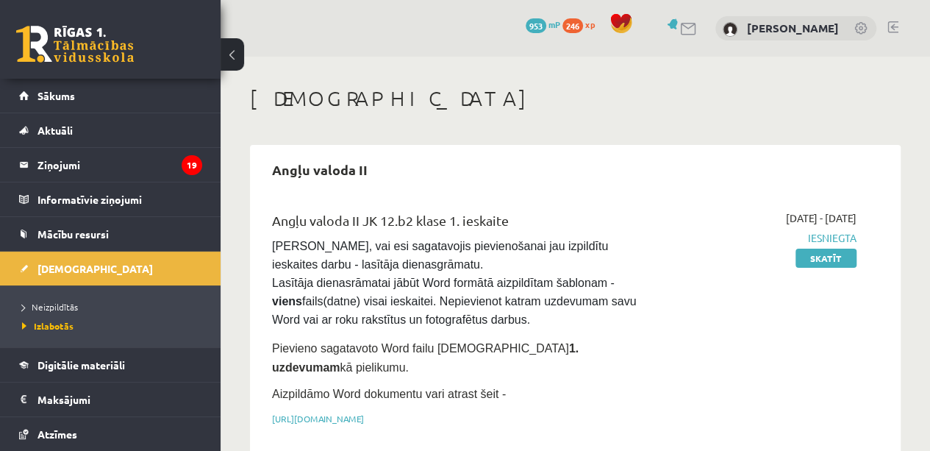
click at [839, 254] on link "Skatīt" at bounding box center [825, 257] width 61 height 19
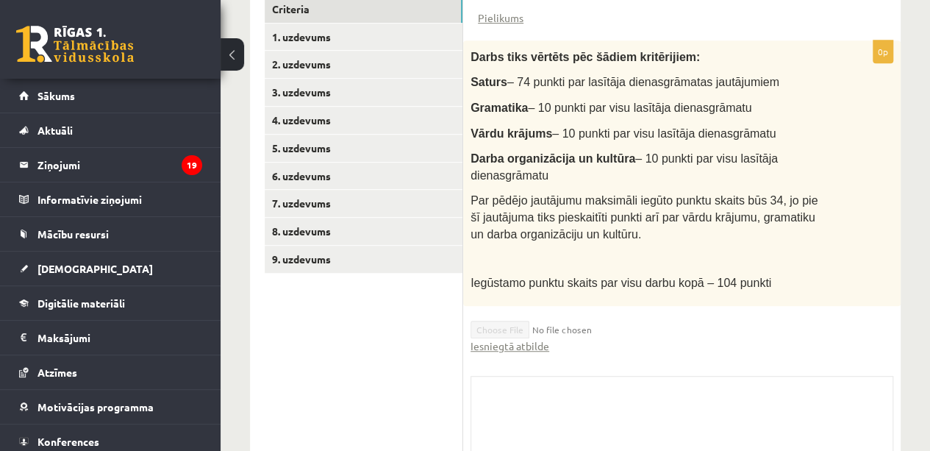
scroll to position [378, 0]
click at [526, 338] on link "Iesniegtā atbilde" at bounding box center [509, 345] width 79 height 15
click at [36, 158] on link "Ziņojumi 19" at bounding box center [110, 165] width 183 height 34
